Goal: Check status

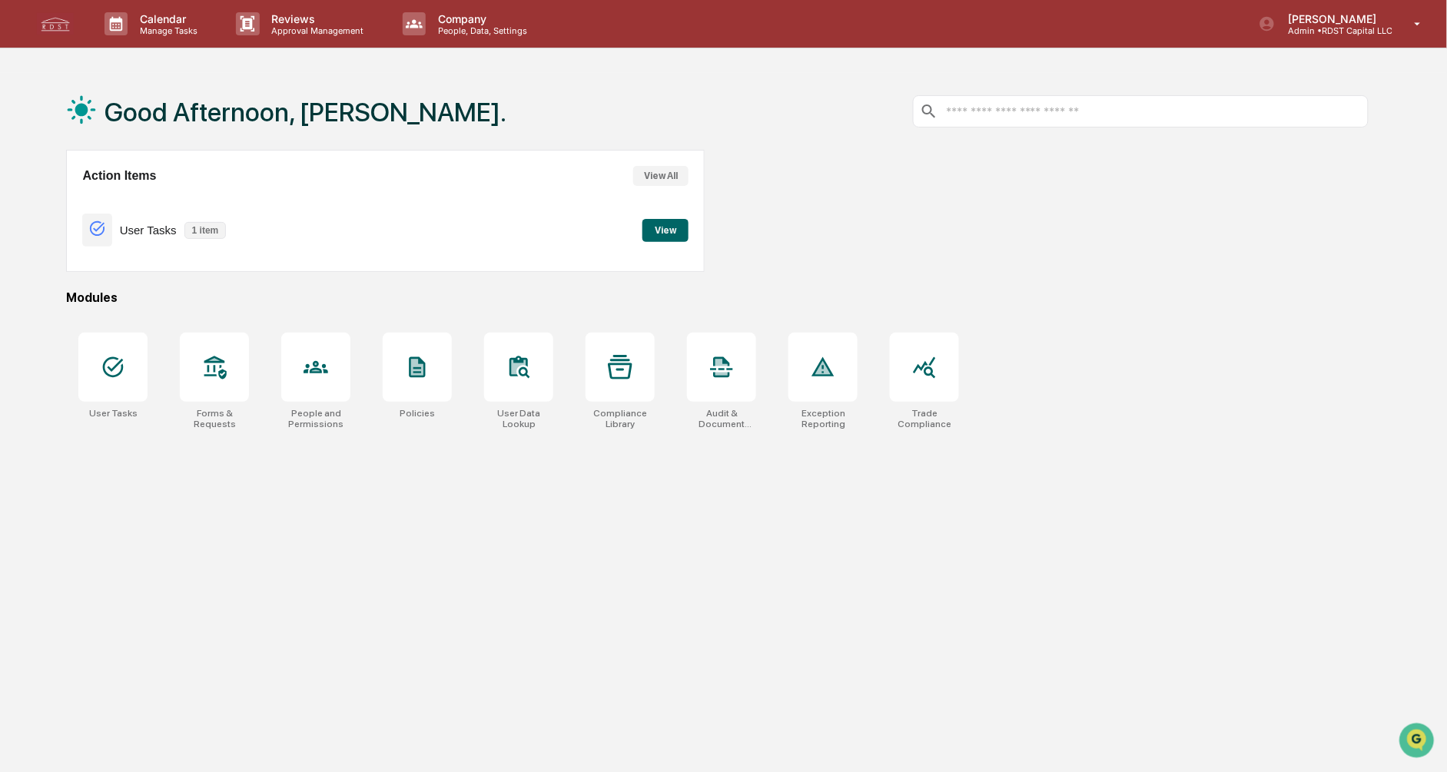
click at [1013, 251] on div at bounding box center [1050, 211] width 638 height 122
click at [218, 369] on icon at bounding box center [214, 367] width 25 height 25
click at [1394, 23] on div "Tyler Schoenberg Admin • RDST Capital LLC" at bounding box center [1346, 24] width 204 height 48
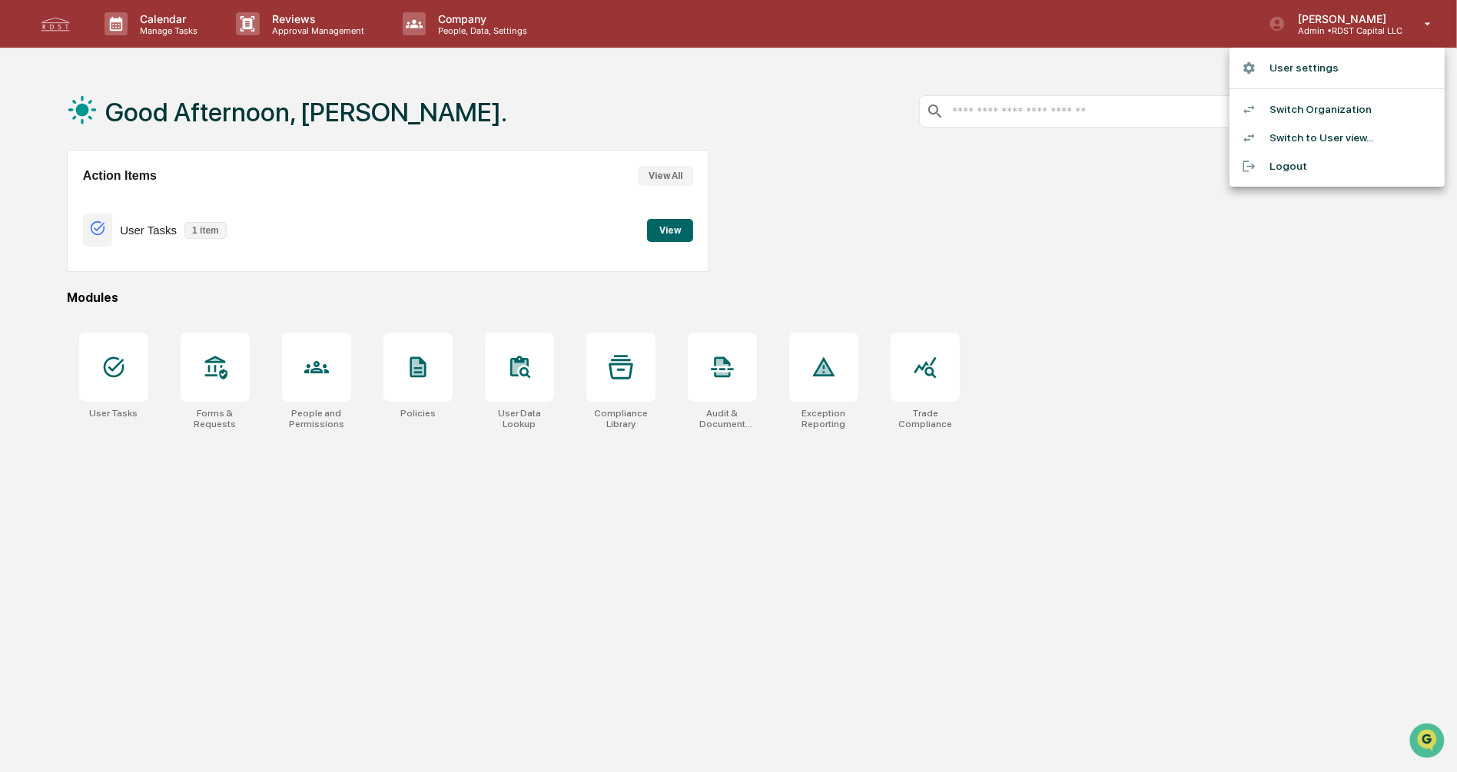
click at [970, 243] on div at bounding box center [728, 386] width 1457 height 772
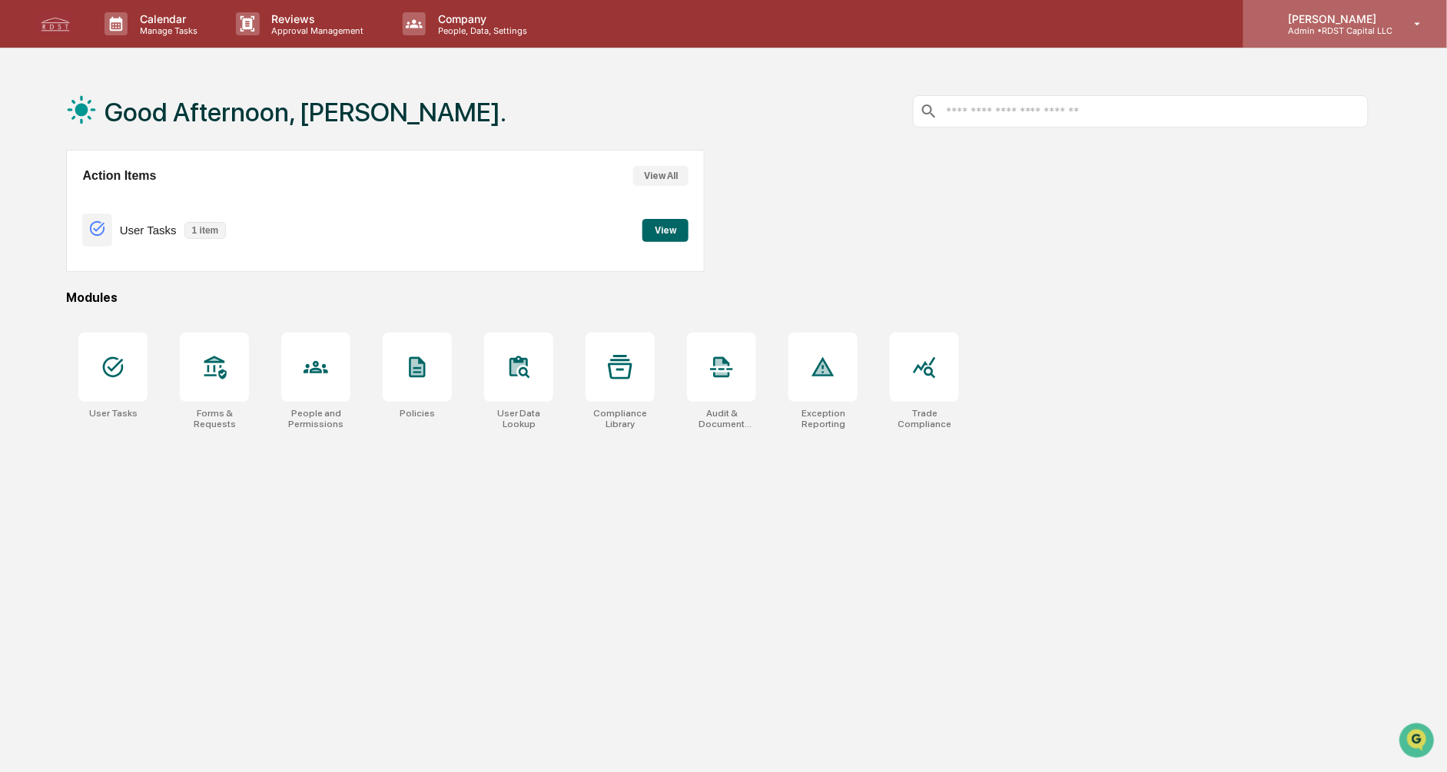
click at [1361, 22] on p "[PERSON_NAME]" at bounding box center [1334, 18] width 117 height 13
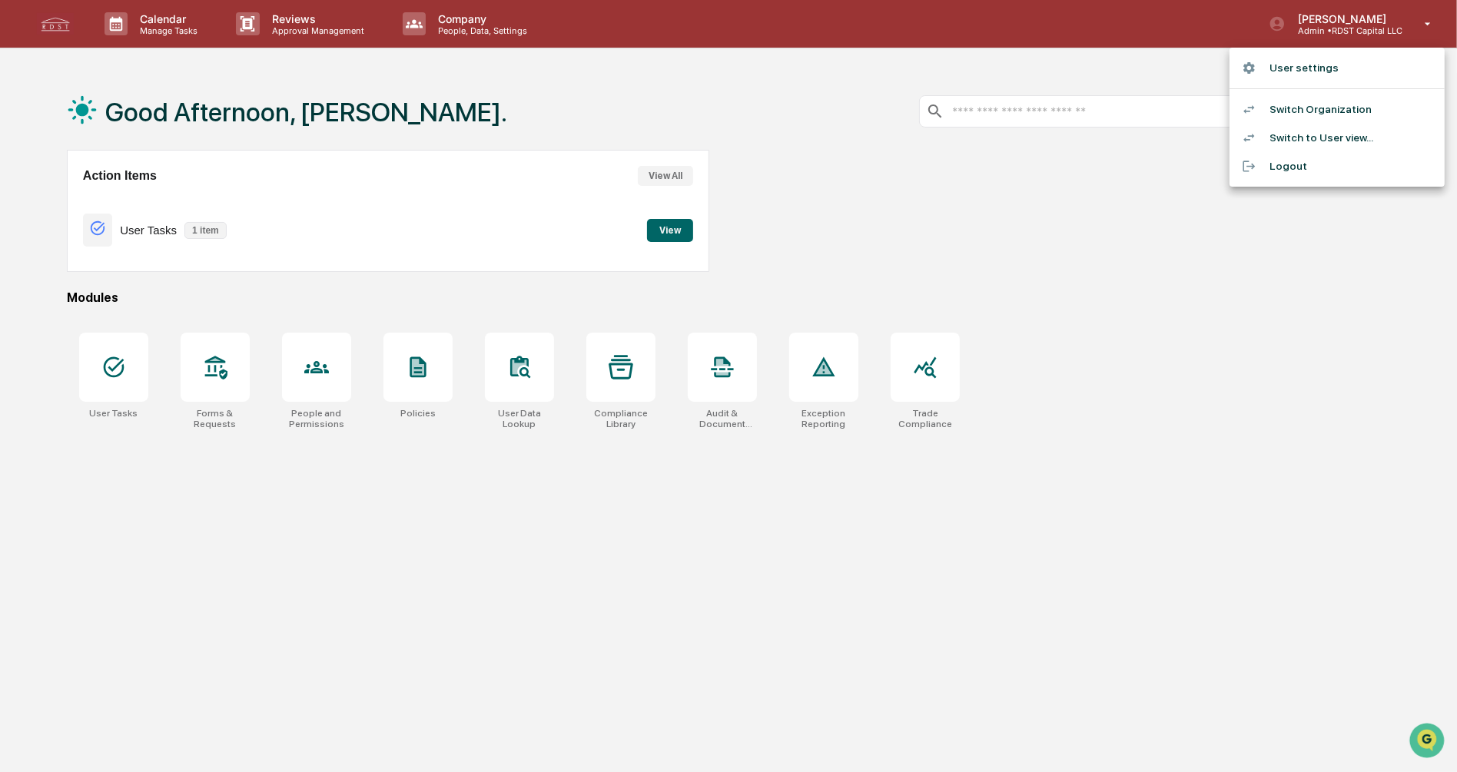
click at [817, 201] on div at bounding box center [728, 386] width 1457 height 772
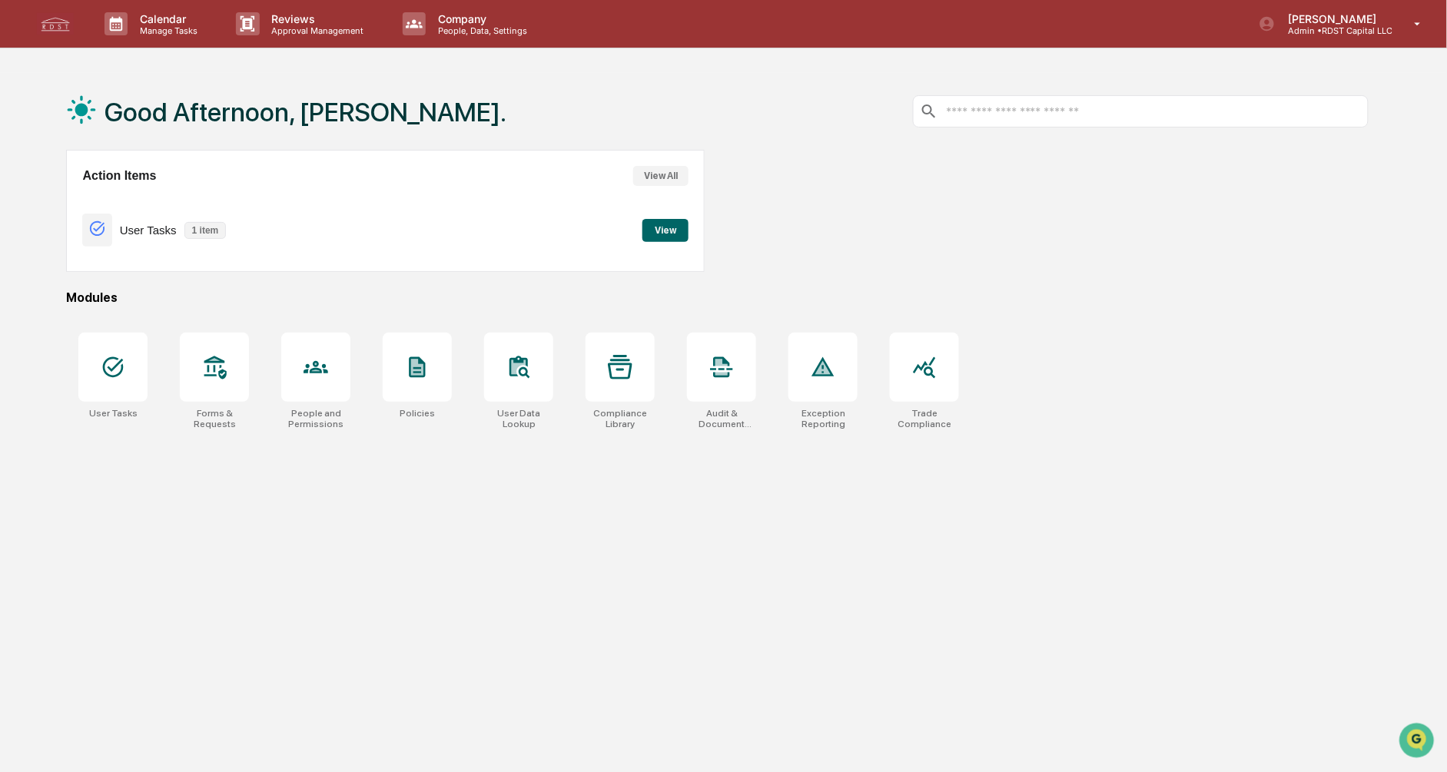
click at [1243, 412] on div "User Tasks Forms & Requests People and Permissions Policies User Data Lookup Co…" at bounding box center [717, 381] width 1303 height 115
click at [1162, 229] on div at bounding box center [1050, 211] width 638 height 122
click at [119, 366] on icon at bounding box center [113, 367] width 25 height 25
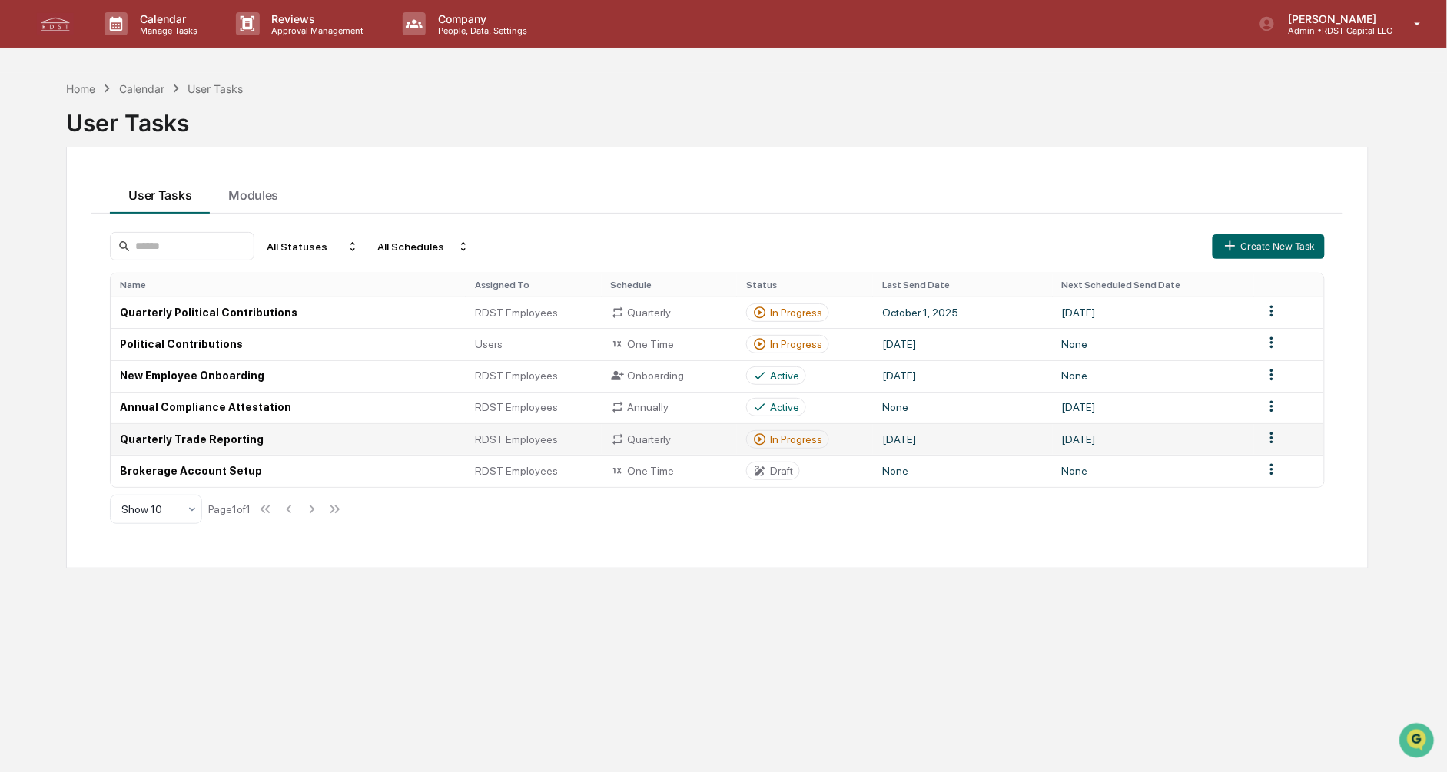
click at [188, 439] on td "Quarterly Trade Reporting" at bounding box center [288, 440] width 355 height 32
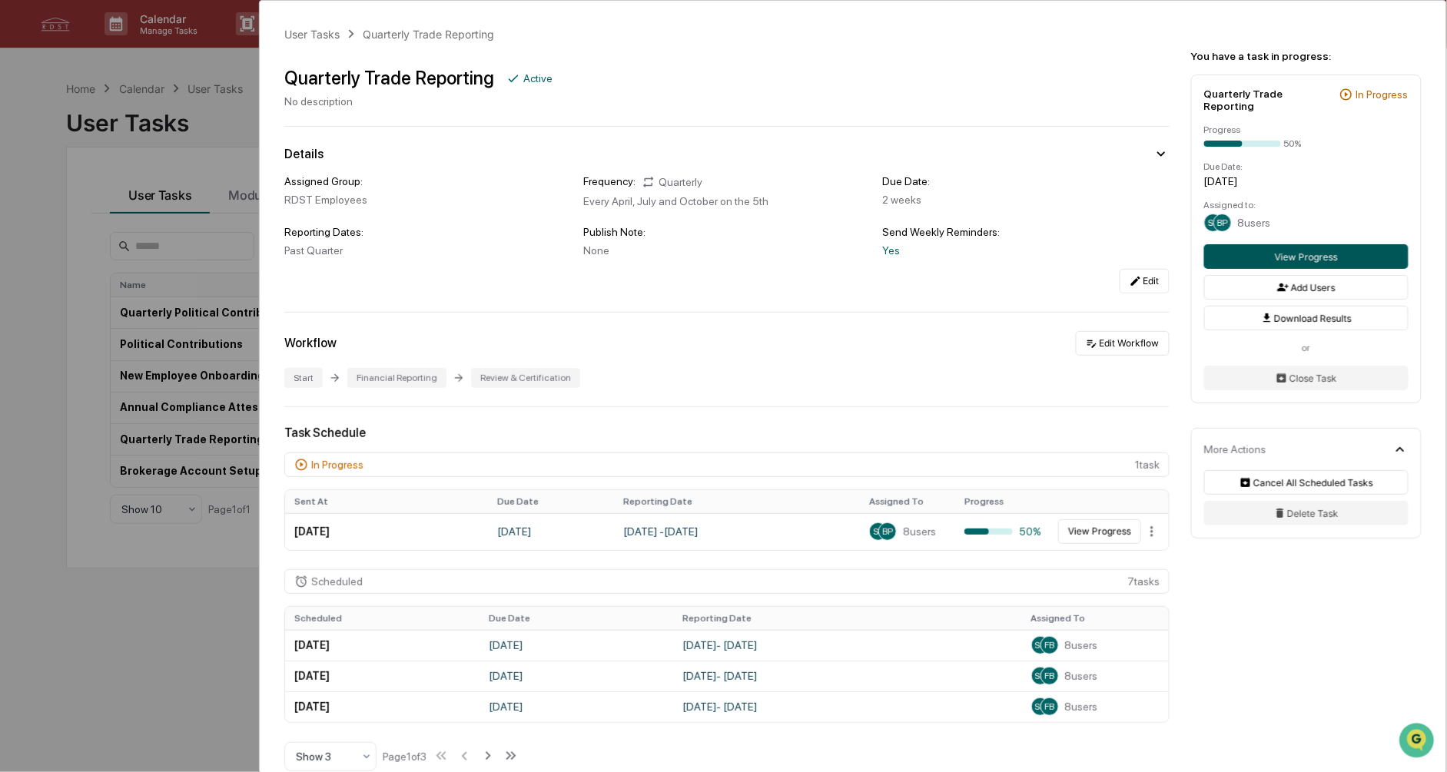
click at [1309, 246] on button "View Progress" at bounding box center [1306, 256] width 204 height 25
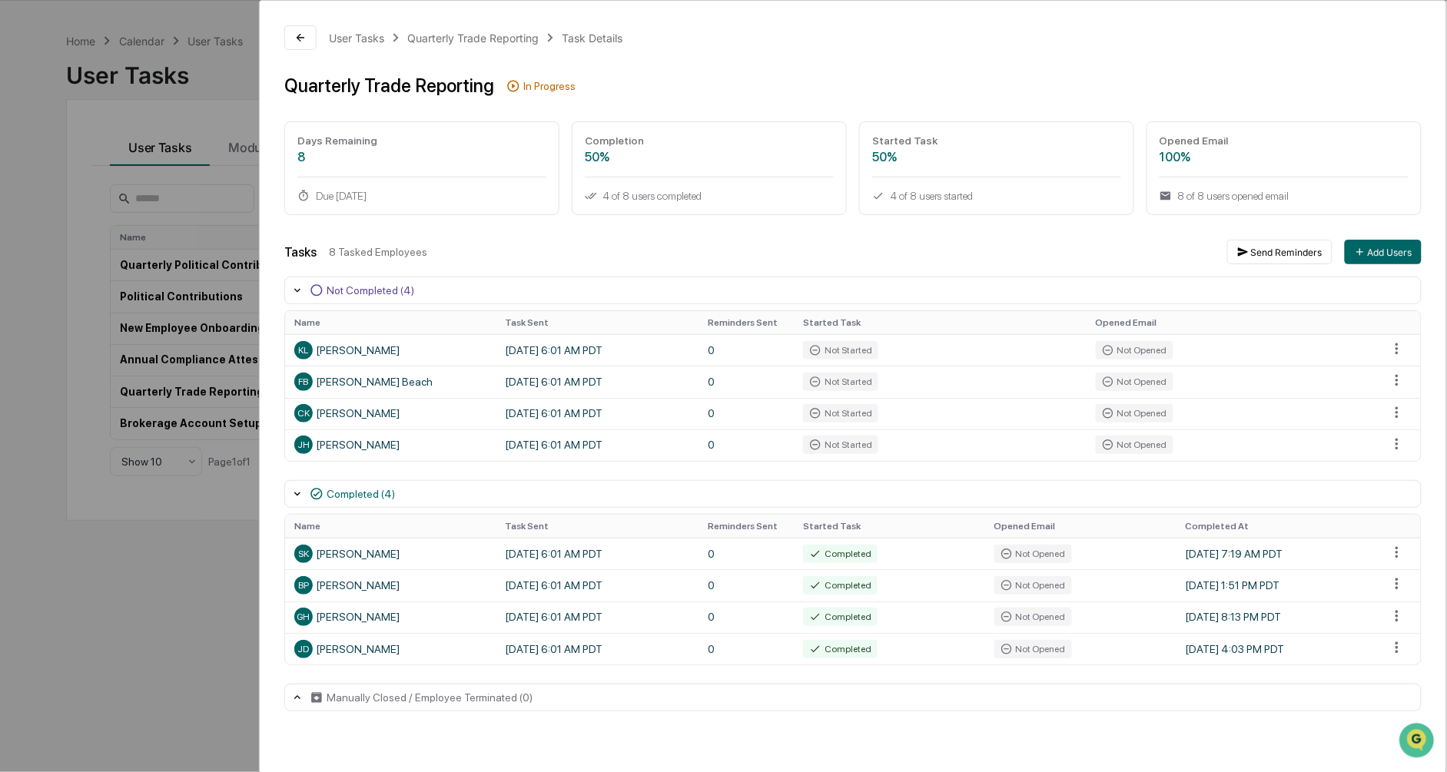
scroll to position [73, 0]
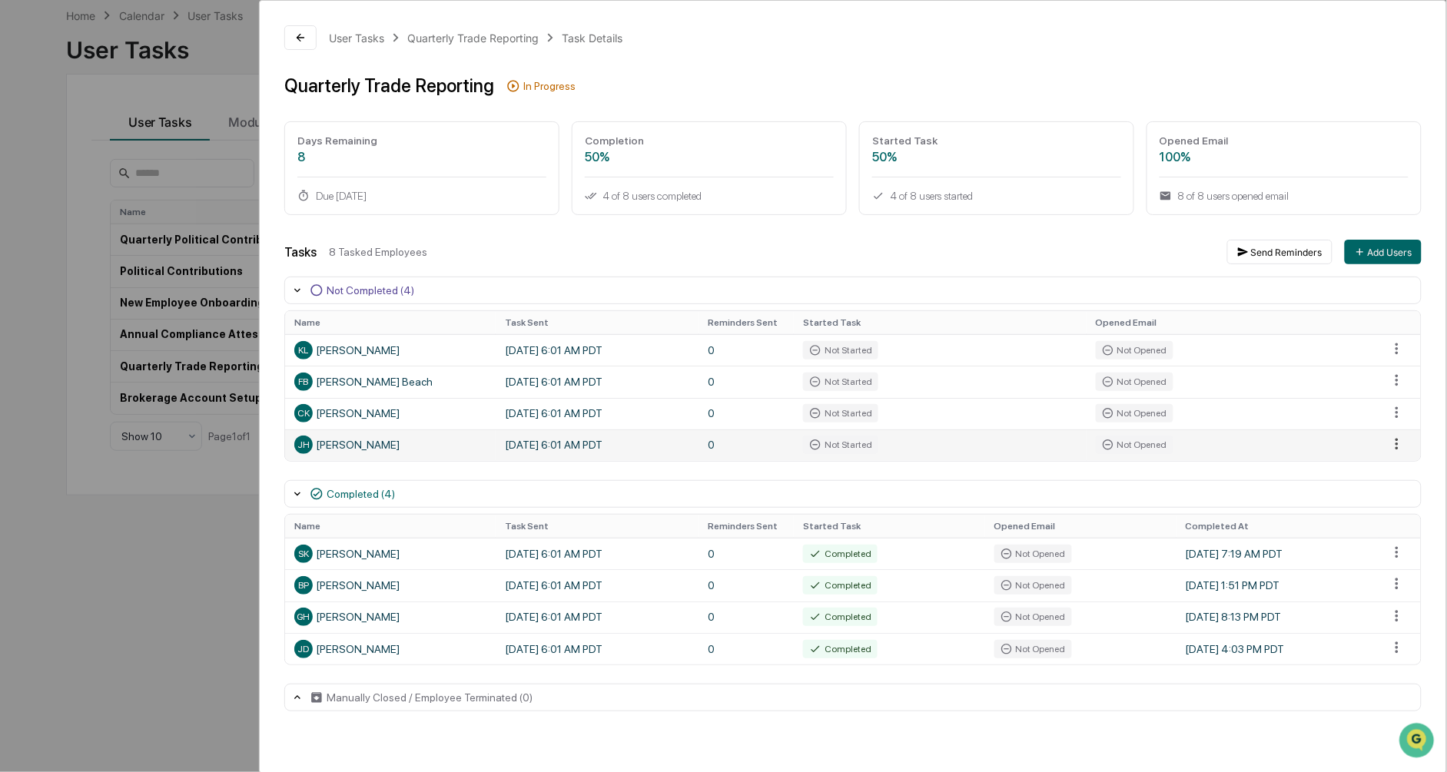
click at [1400, 447] on html "Calendar Manage Tasks Reviews Approval Management Company People, Data, Setting…" at bounding box center [723, 313] width 1447 height 772
click at [1447, 442] on html "Calendar Manage Tasks Reviews Approval Management Company People, Data, Setting…" at bounding box center [728, 313] width 1457 height 772
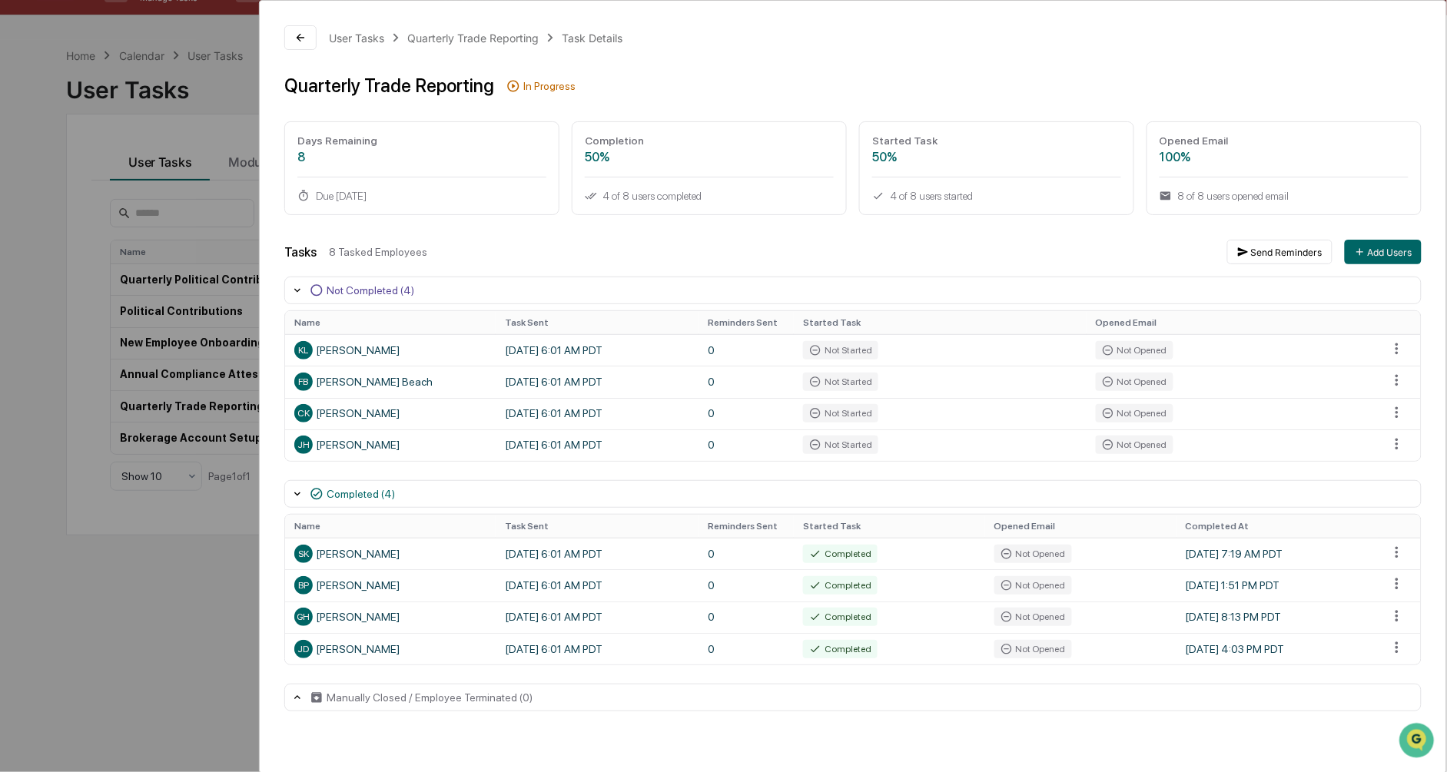
scroll to position [0, 0]
